Goal: Contribute content: Contribute content

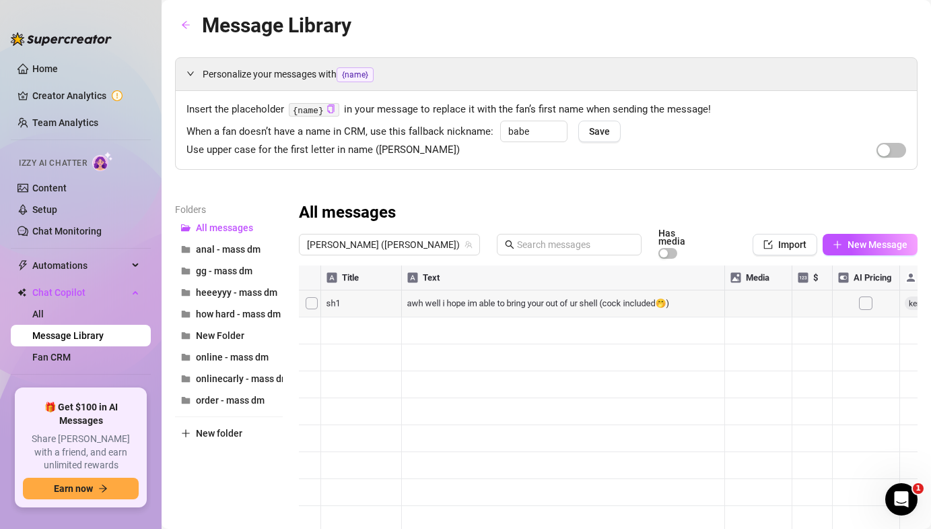
click at [853, 296] on div at bounding box center [608, 415] width 619 height 300
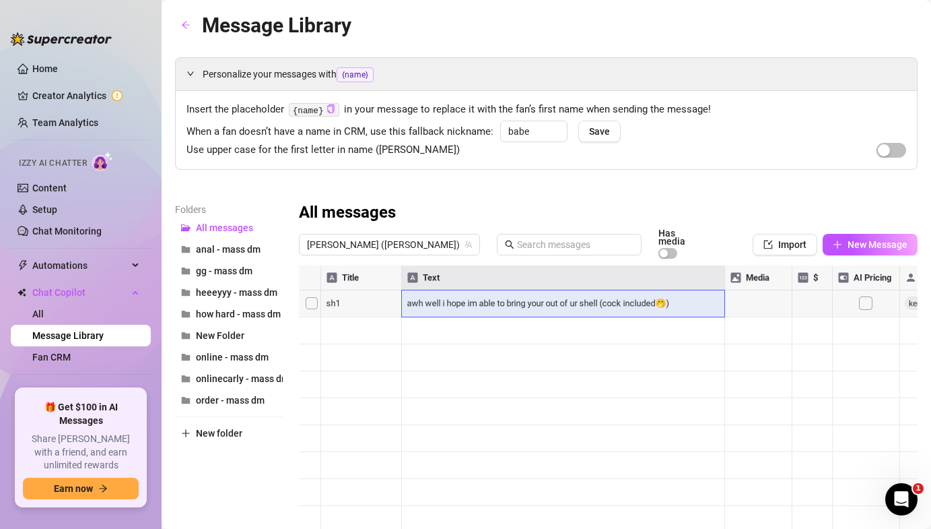
click at [586, 302] on div at bounding box center [608, 415] width 619 height 300
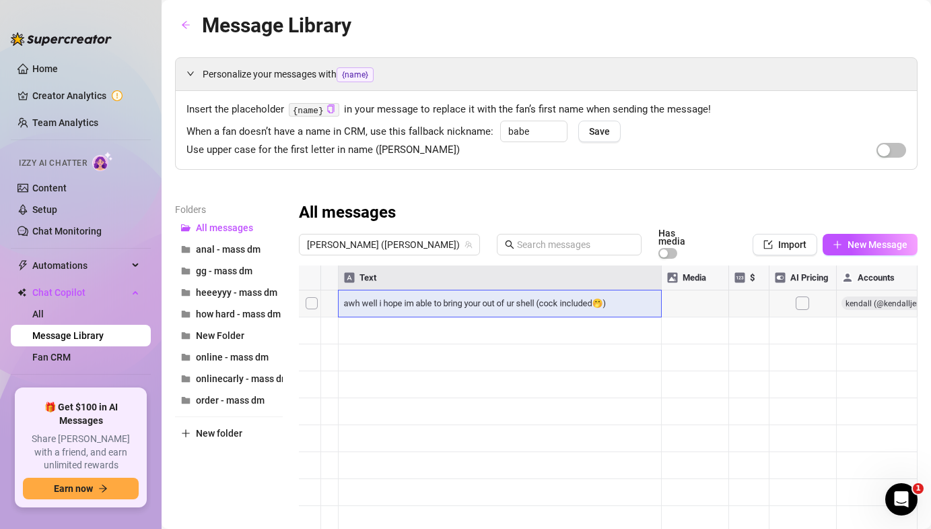
click at [310, 297] on div at bounding box center [608, 415] width 619 height 300
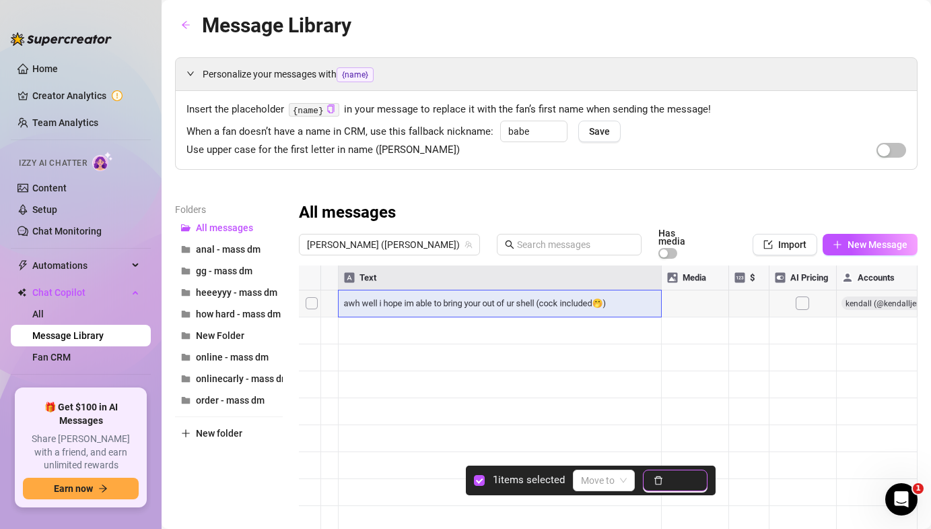
click at [669, 482] on button "Delete" at bounding box center [675, 480] width 65 height 22
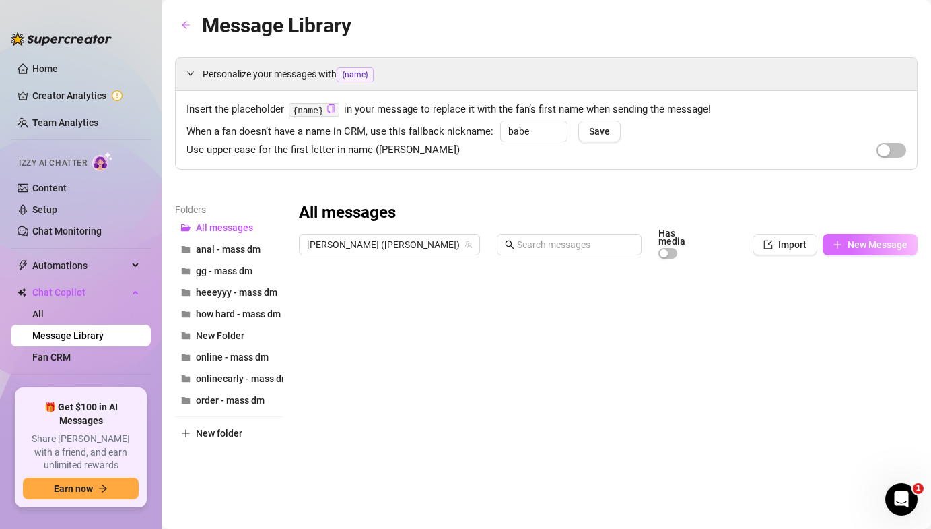
click at [864, 240] on span "New Message" at bounding box center [878, 244] width 60 height 11
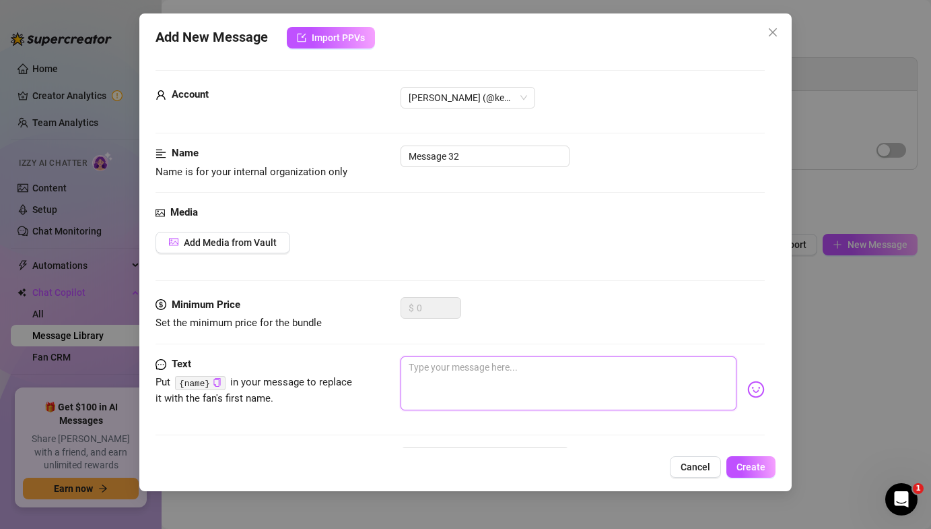
click at [480, 372] on textarea at bounding box center [568, 383] width 335 height 54
type textarea "s"
type textarea "sh"
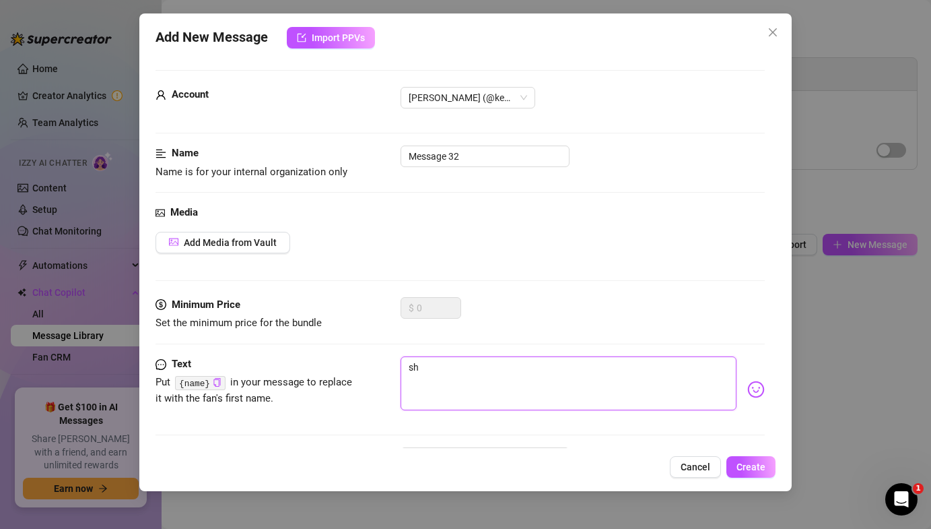
type textarea "s"
type textarea "Type your message here..."
paste textarea "it’s a 6 minutes full nude riding video lots of moaning shaking and a very crea…"
type textarea "it’s a 6 minutes full nude riding video lots of moaning shaking and a very crea…"
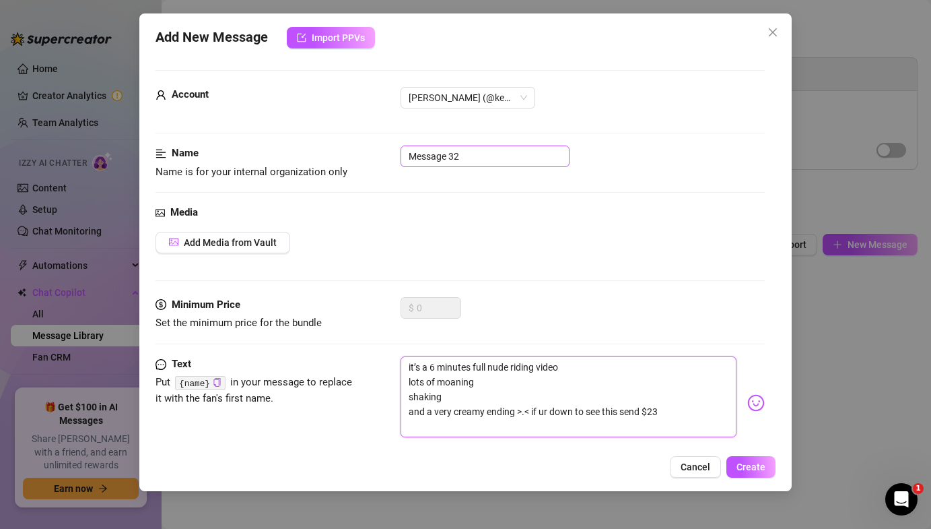
type textarea "it’s a 6 minutes full nude riding video lots of moaning shaking and a very crea…"
drag, startPoint x: 461, startPoint y: 160, endPoint x: 311, endPoint y: 125, distance: 153.6
click at [311, 125] on form "Account [PERSON_NAME] (@[PERSON_NAME]) Name Name is for your internal organizat…" at bounding box center [460, 301] width 609 height 463
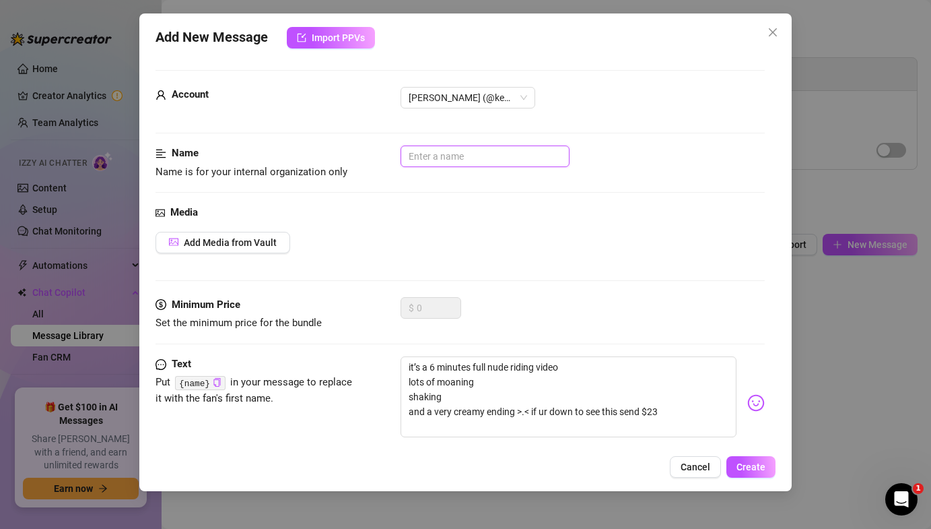
click at [478, 152] on input "text" at bounding box center [485, 156] width 169 height 22
type input "h"
type input "sh3"
click at [248, 247] on span "Add Media from Vault" at bounding box center [230, 242] width 93 height 11
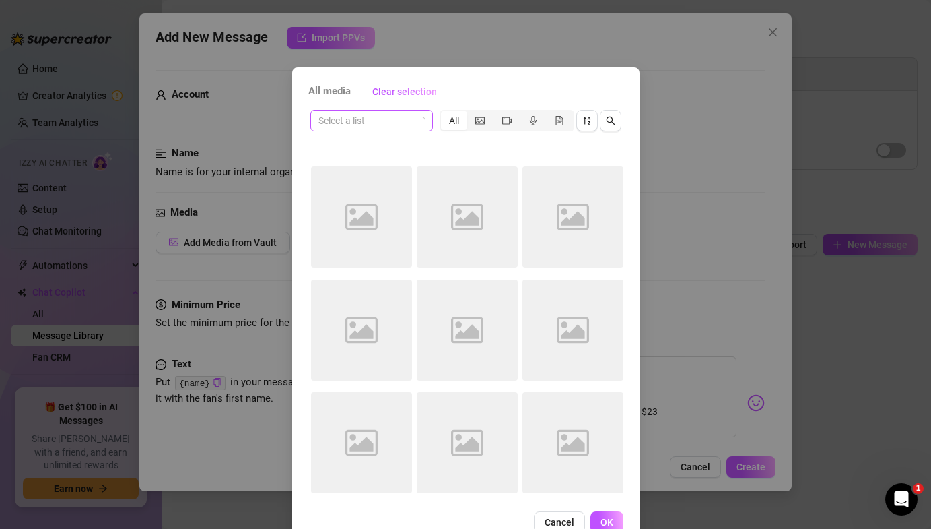
click at [403, 110] on div "Select a list" at bounding box center [371, 121] width 123 height 22
click at [400, 112] on input "search" at bounding box center [366, 120] width 94 height 20
click at [504, 95] on div "All media Clear selection" at bounding box center [465, 92] width 315 height 22
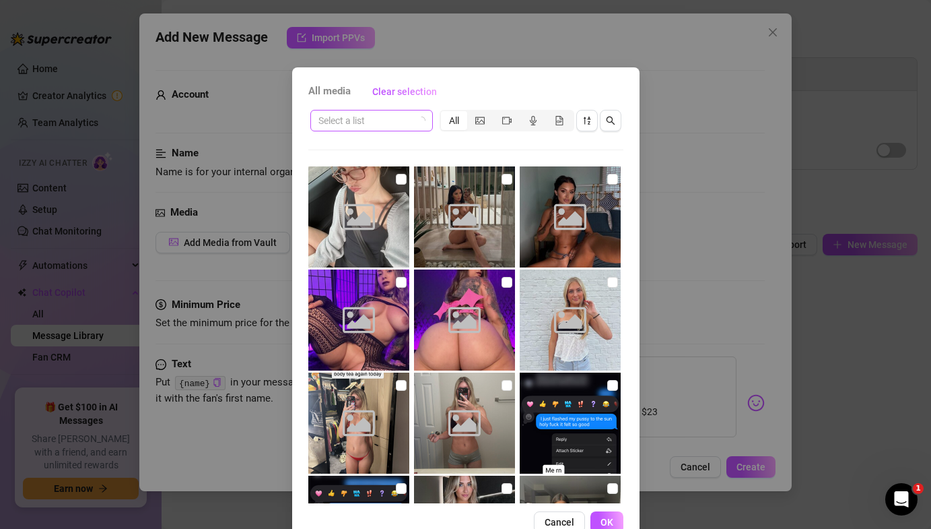
click at [385, 120] on input "search" at bounding box center [366, 120] width 94 height 20
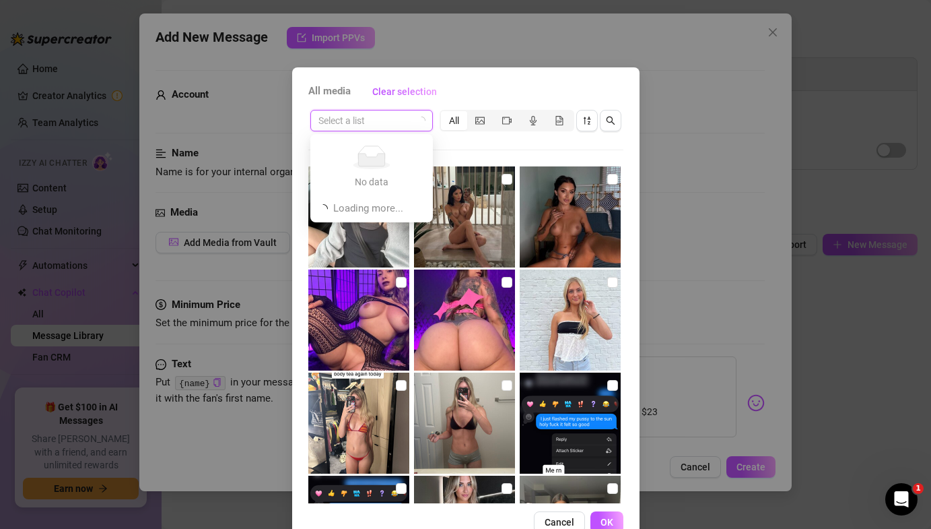
click at [459, 96] on div "All media Clear selection" at bounding box center [465, 92] width 315 height 22
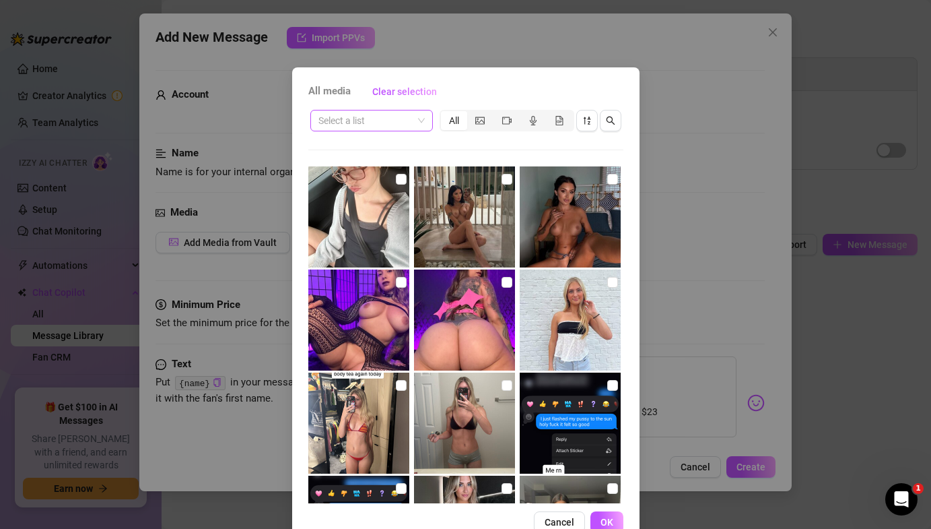
click at [426, 121] on div "Select a list" at bounding box center [371, 121] width 123 height 22
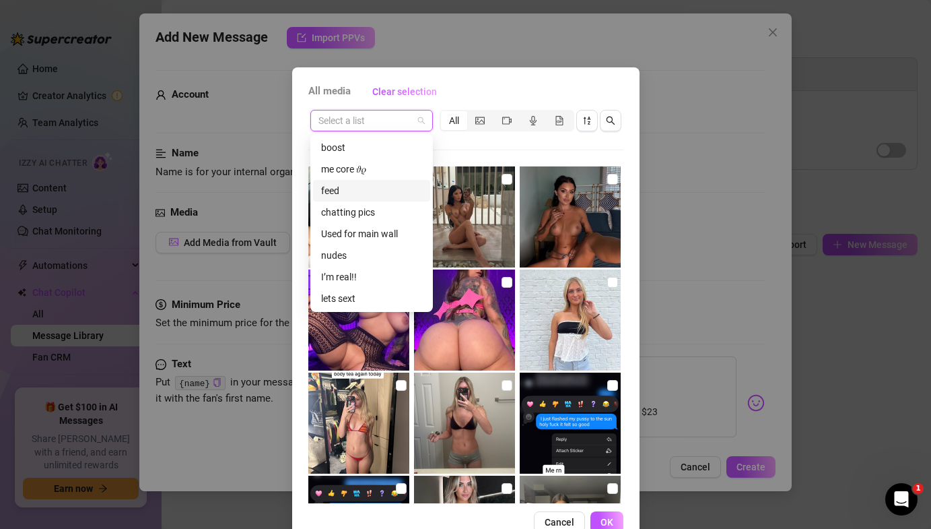
click at [383, 192] on div "feed" at bounding box center [371, 190] width 101 height 15
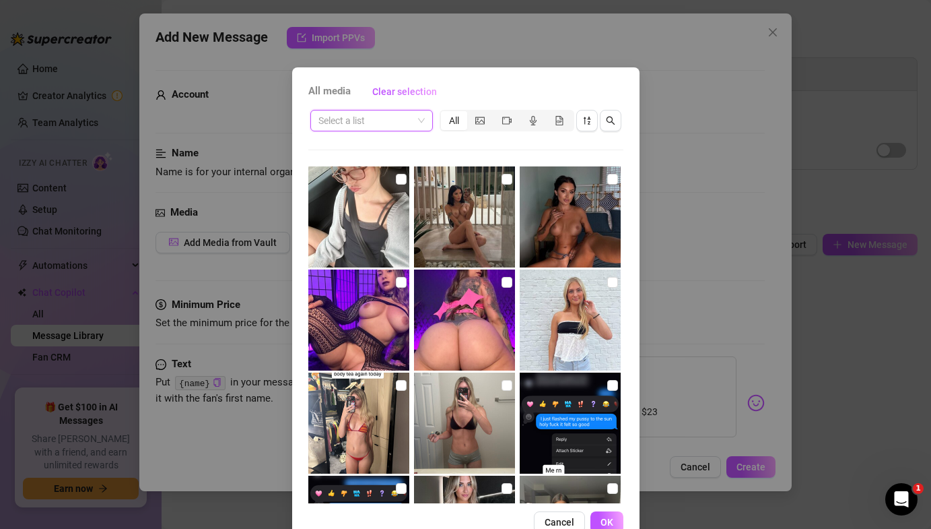
click at [423, 123] on span at bounding box center [372, 120] width 106 height 20
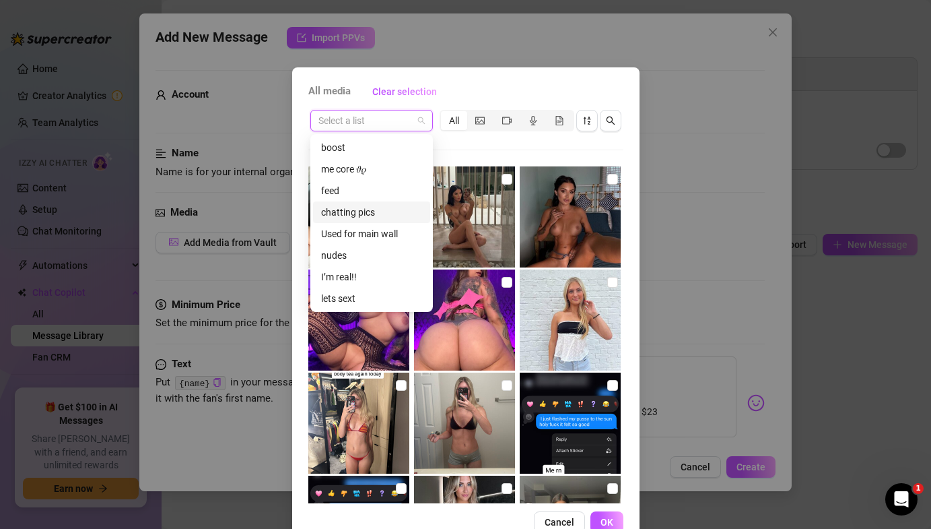
click at [390, 214] on div "chatting pics" at bounding box center [371, 212] width 101 height 15
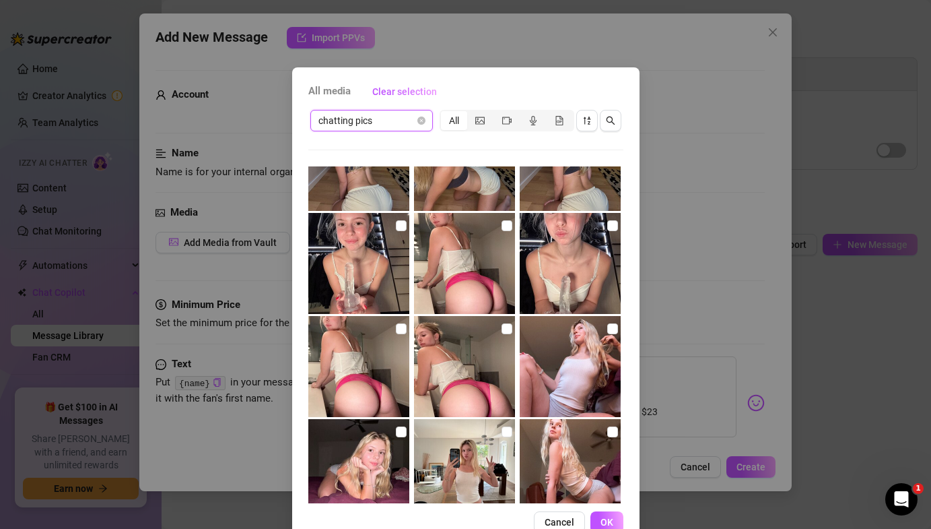
scroll to position [373, 0]
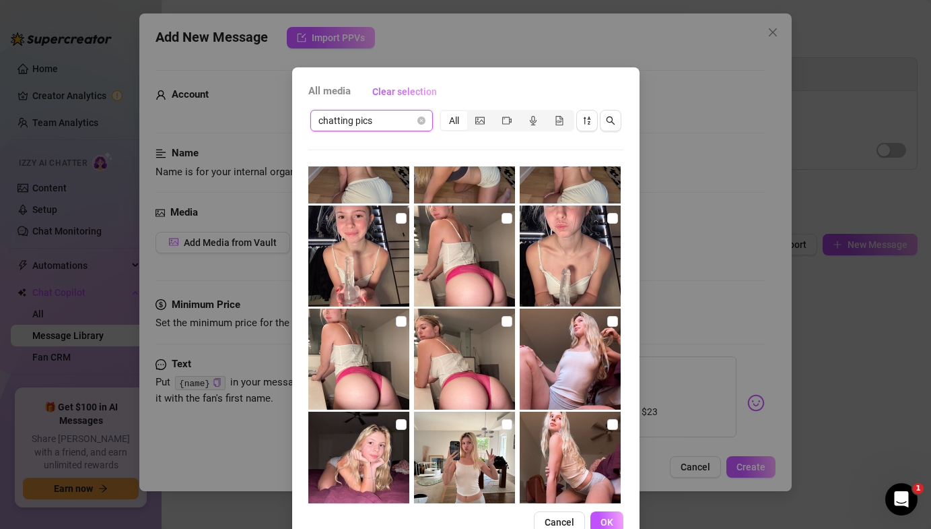
click at [606, 217] on img at bounding box center [570, 255] width 101 height 101
checkbox input "true"
click at [614, 523] on button "OK" at bounding box center [607, 522] width 33 height 22
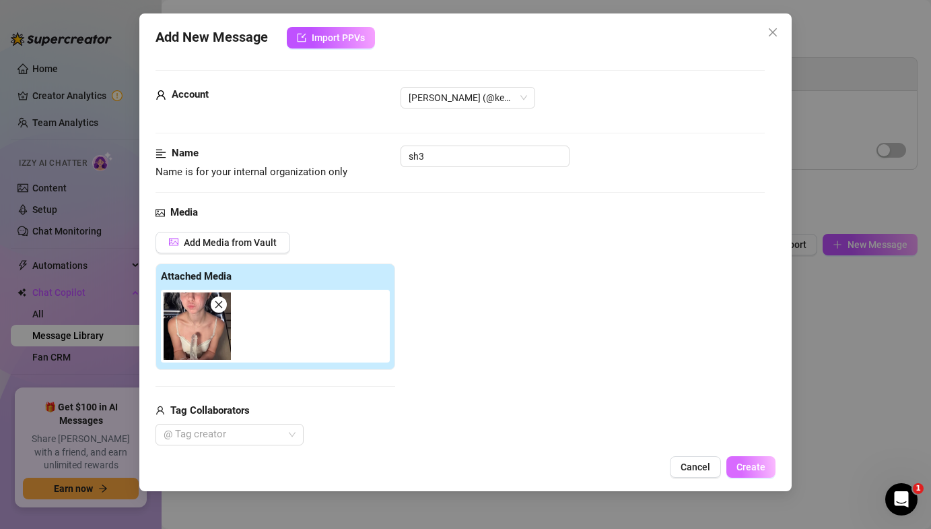
click at [756, 469] on span "Create" at bounding box center [751, 466] width 29 height 11
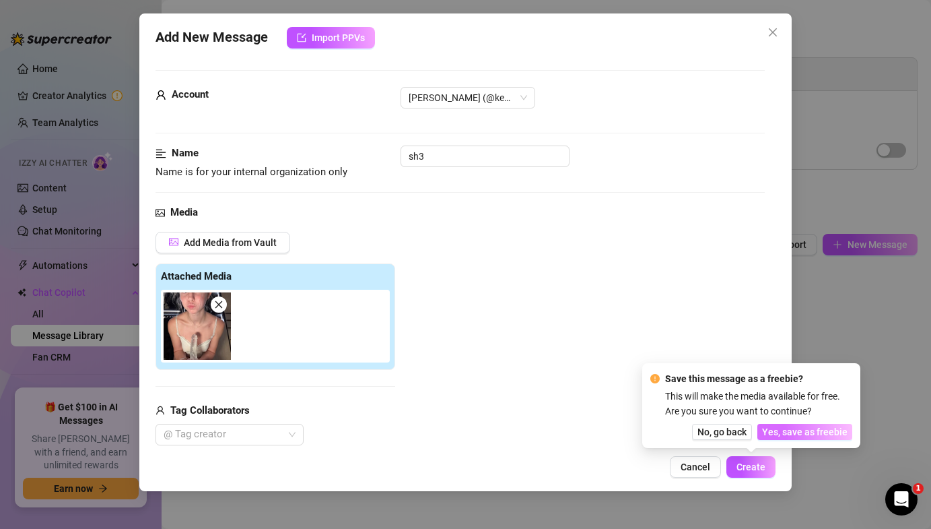
click at [797, 434] on span "Yes, save as freebie" at bounding box center [805, 431] width 86 height 11
